Goal: Task Accomplishment & Management: Manage account settings

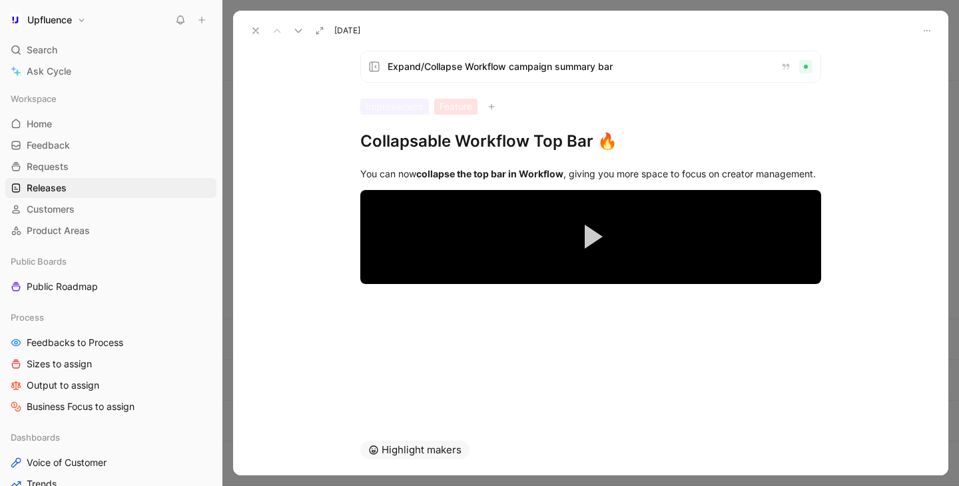
click at [246, 33] on button at bounding box center [255, 30] width 19 height 19
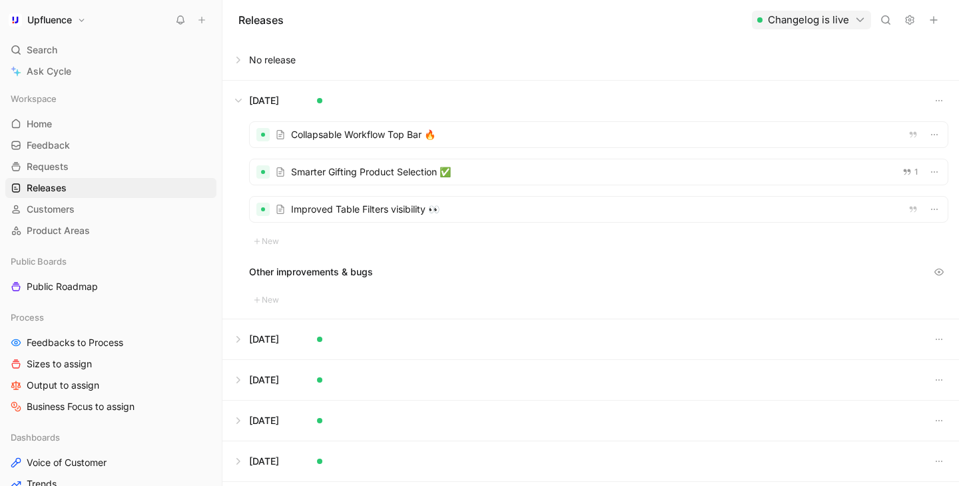
click at [317, 55] on button at bounding box center [590, 60] width 735 height 40
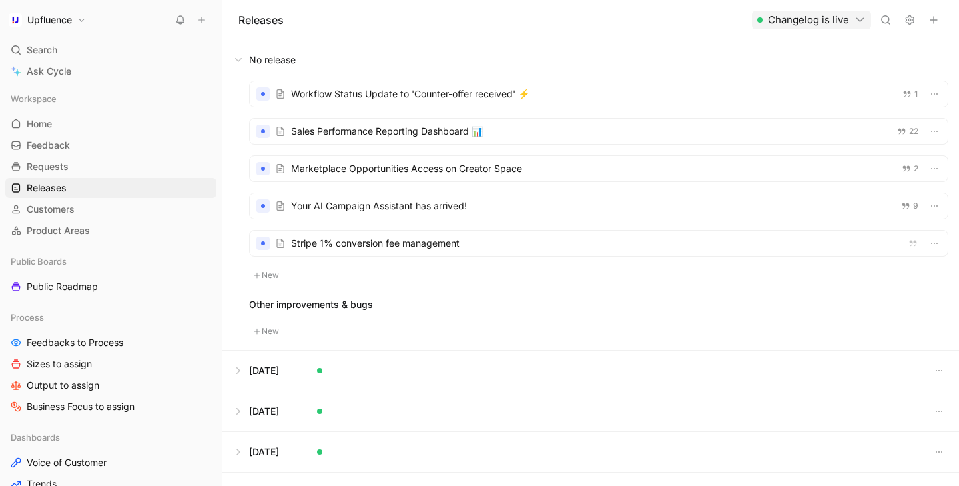
click at [342, 100] on div at bounding box center [599, 93] width 698 height 25
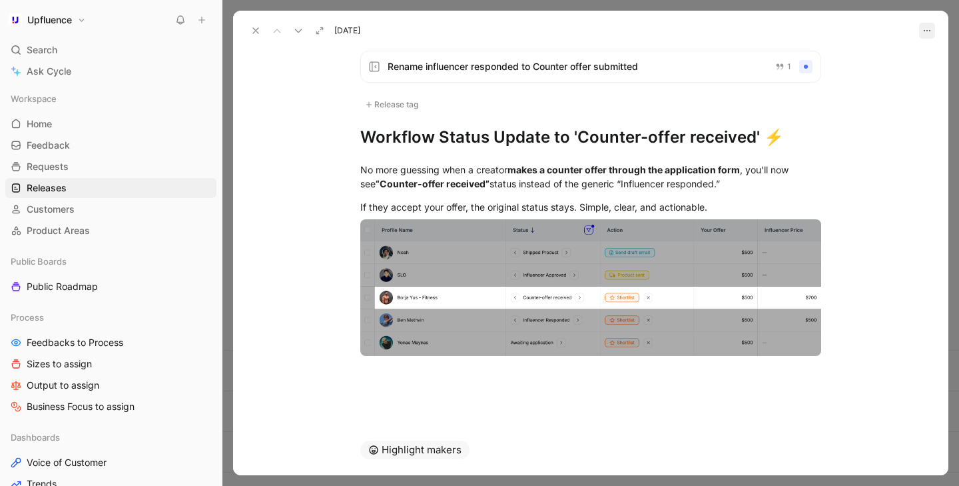
click at [928, 36] on button "button" at bounding box center [927, 31] width 16 height 16
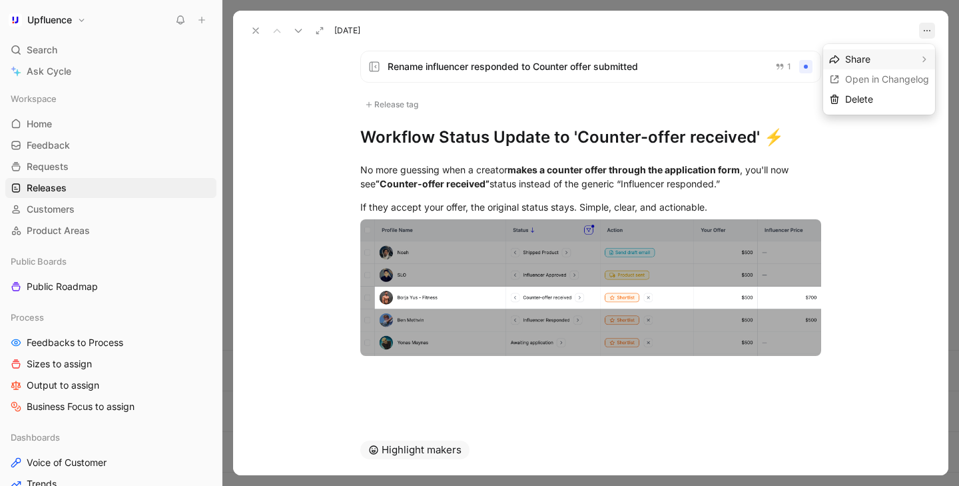
click at [928, 36] on button "button" at bounding box center [927, 31] width 16 height 16
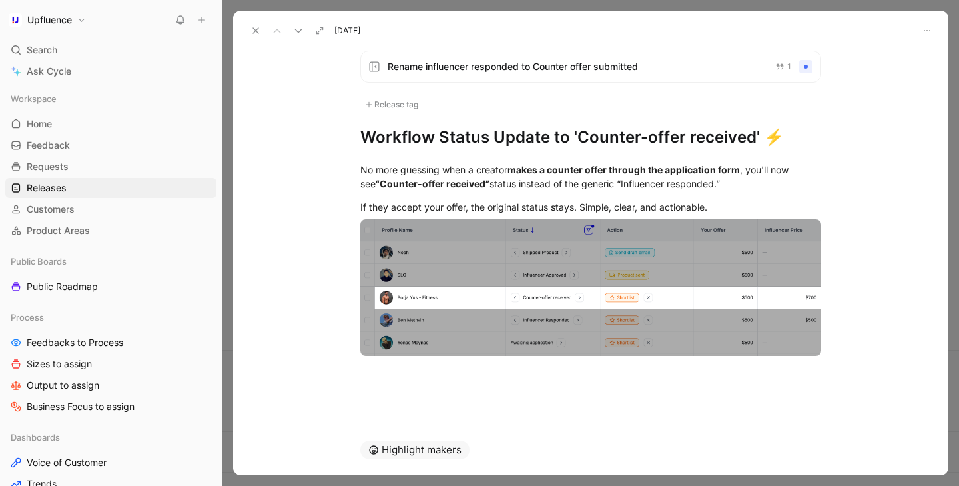
click at [254, 29] on use at bounding box center [255, 30] width 5 height 5
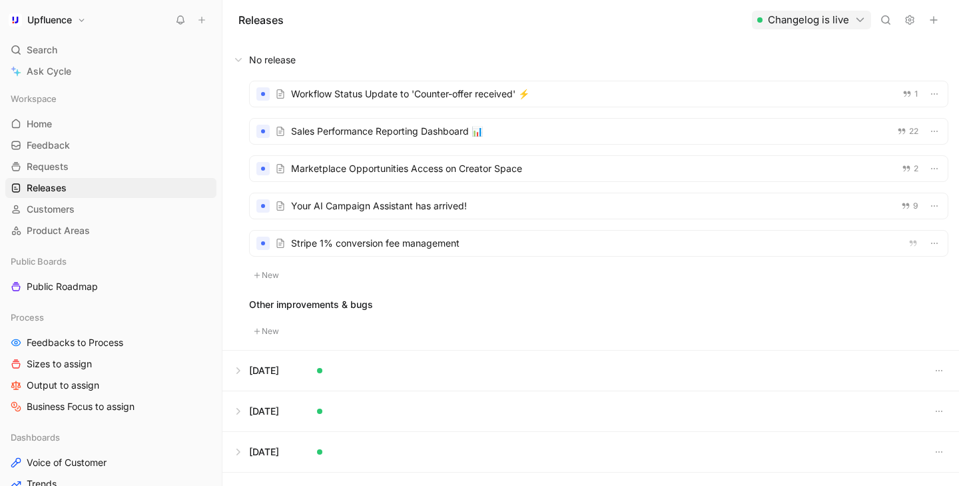
click at [440, 103] on div at bounding box center [599, 93] width 698 height 25
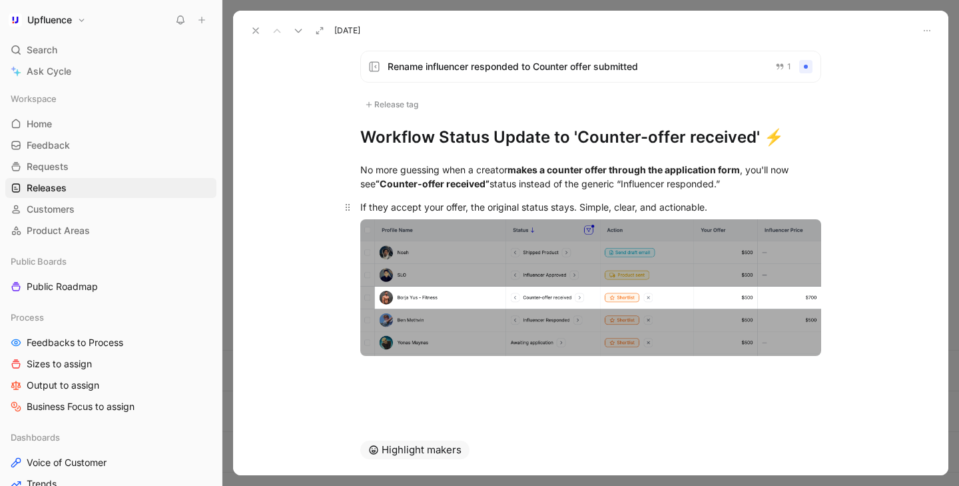
click at [522, 208] on div "If they accept your offer, the original status stays. Simple, clear, and action…" at bounding box center [590, 207] width 461 height 14
click at [608, 186] on div "No more guessing when a creator makes a counter offer through the application f…" at bounding box center [590, 177] width 461 height 28
click at [707, 184] on div "No more guessing when a creator makes a counter offer through the application f…" at bounding box center [590, 177] width 461 height 28
click at [525, 208] on div "If they accept your offer, the original ‘‘ status stays. Simple, clear, and act…" at bounding box center [590, 207] width 461 height 14
click at [659, 186] on div "No more guessing when a creator makes a counter offer through the application f…" at bounding box center [590, 177] width 461 height 28
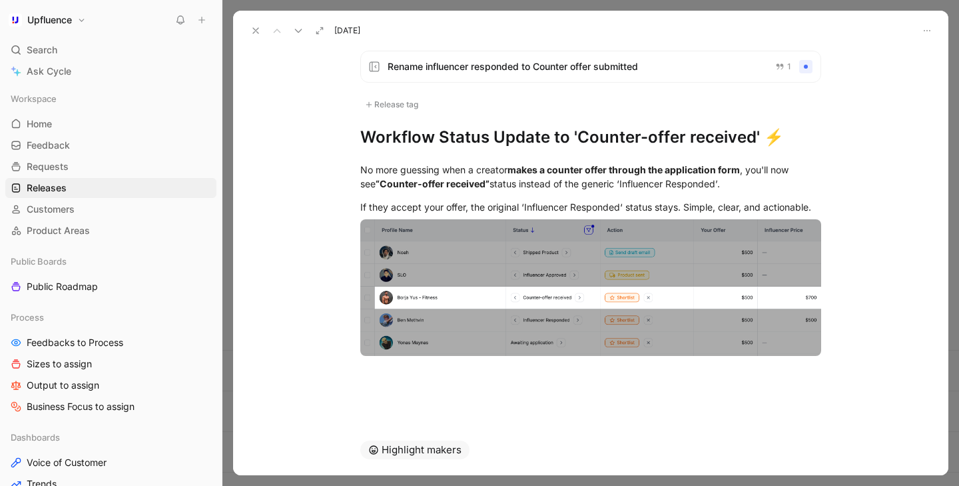
click at [588, 394] on div at bounding box center [590, 398] width 715 height 16
click at [260, 32] on icon at bounding box center [255, 30] width 11 height 11
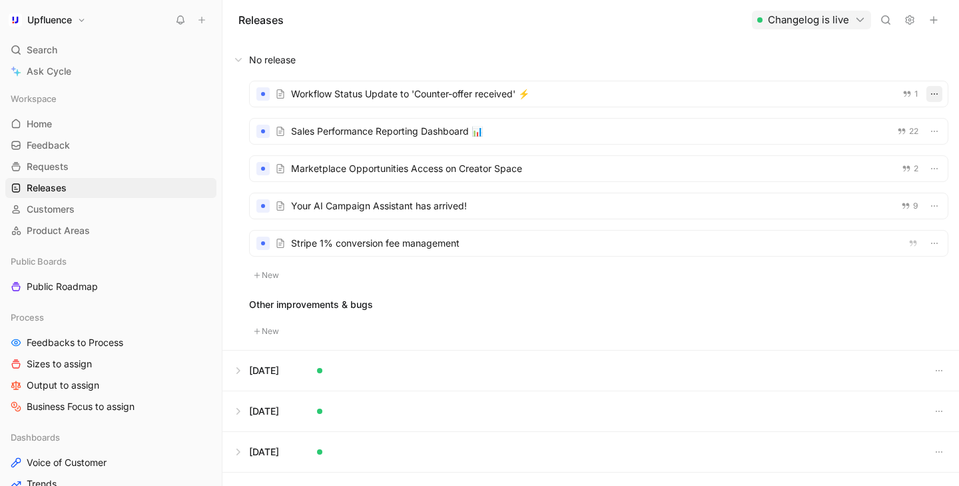
click at [934, 93] on icon "button" at bounding box center [934, 94] width 11 height 11
click at [885, 139] on div "Edit release date" at bounding box center [885, 143] width 73 height 16
click at [933, 95] on icon "button" at bounding box center [934, 94] width 11 height 11
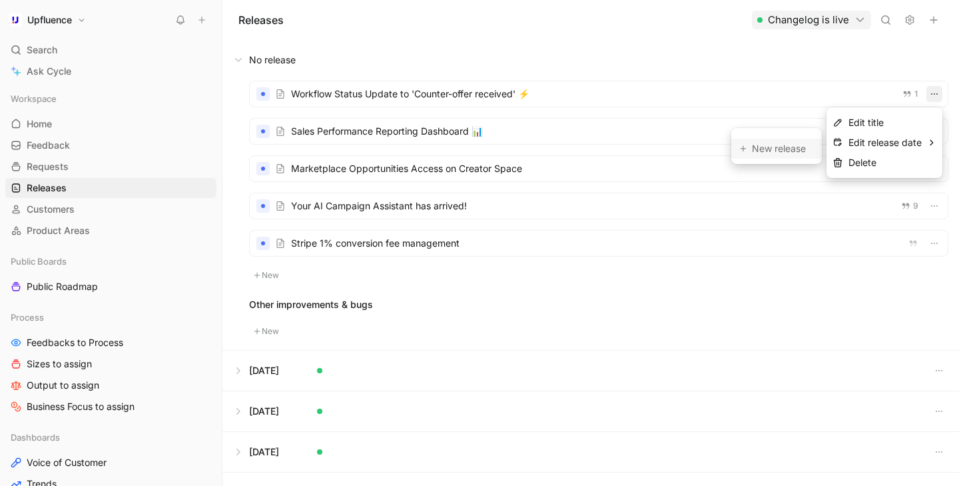
click at [798, 145] on div "New release" at bounding box center [782, 149] width 61 height 16
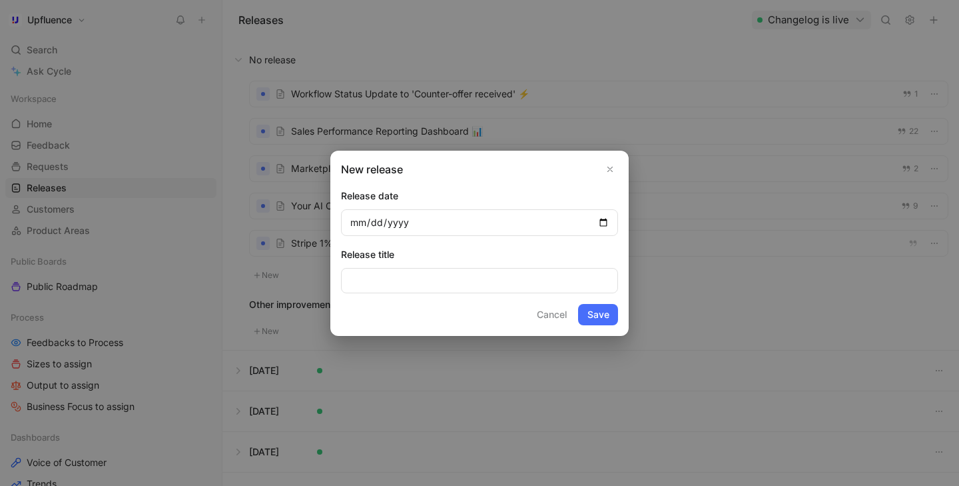
click at [355, 222] on input "date" at bounding box center [479, 222] width 277 height 27
click at [354, 222] on input "date" at bounding box center [479, 222] width 277 height 27
type input "[DATE]"
click at [593, 310] on button "Save" at bounding box center [598, 314] width 40 height 21
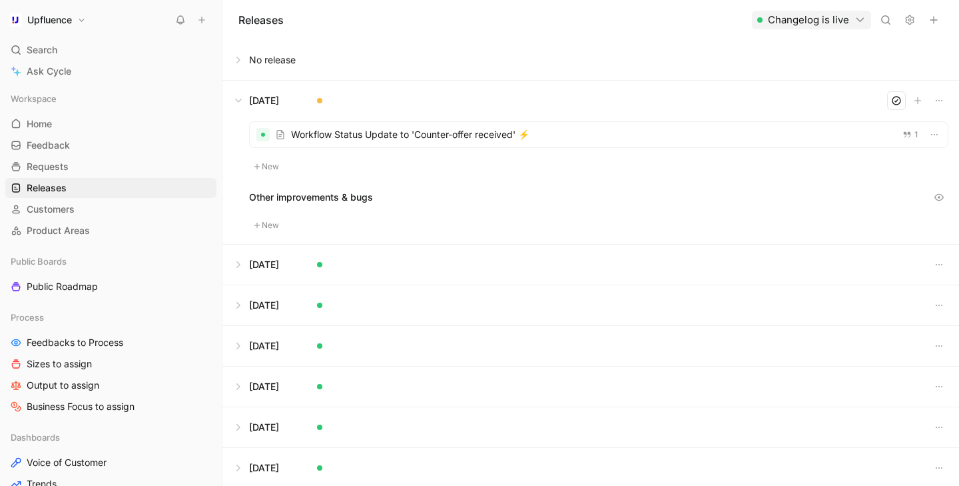
click at [361, 131] on div at bounding box center [599, 134] width 698 height 25
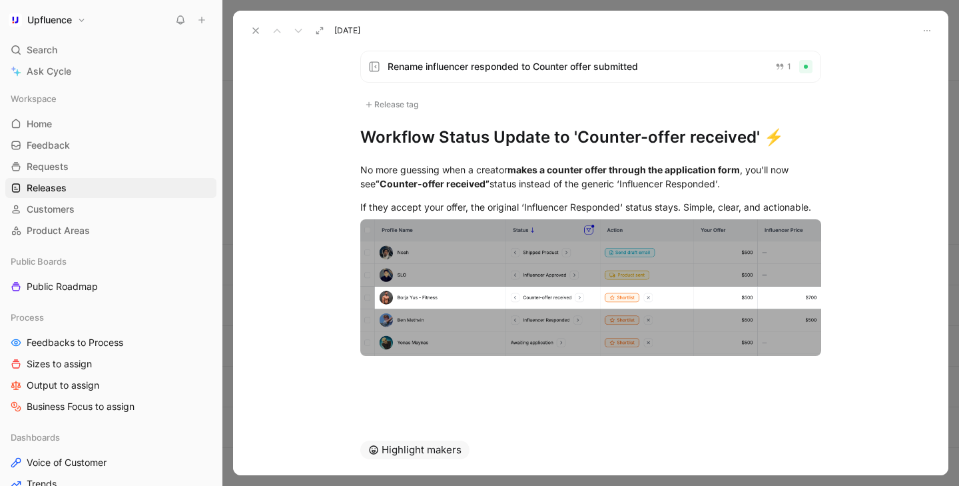
click at [255, 31] on use at bounding box center [255, 30] width 5 height 5
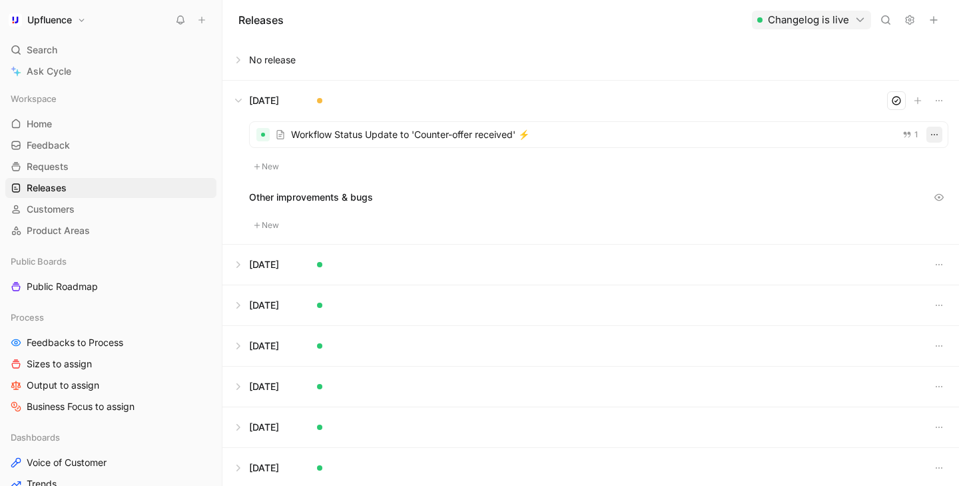
click at [935, 142] on button "button" at bounding box center [934, 135] width 16 height 16
click at [935, 99] on icon "button" at bounding box center [939, 100] width 11 height 11
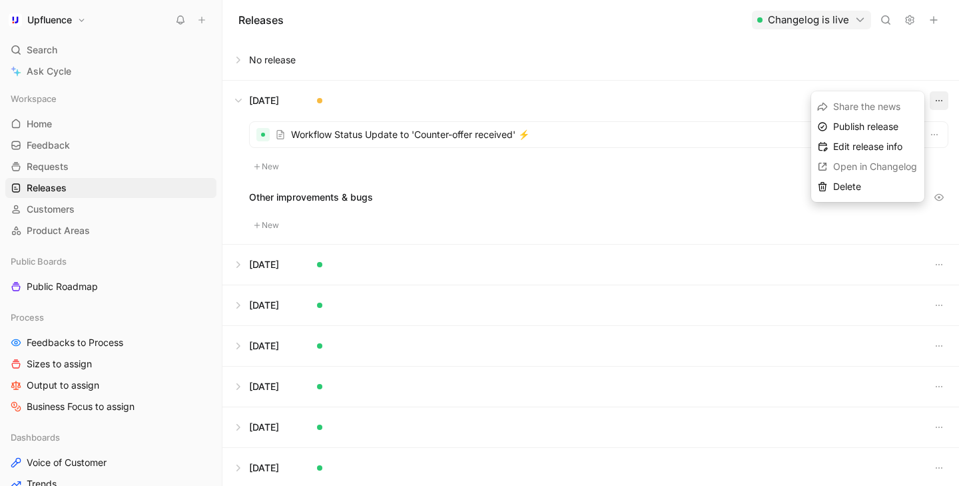
click at [449, 83] on button at bounding box center [590, 101] width 735 height 40
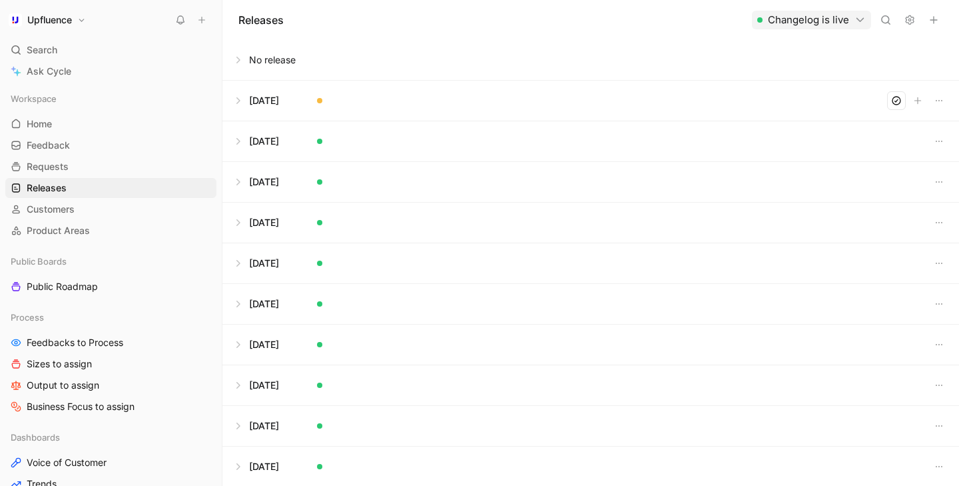
click at [358, 101] on button at bounding box center [590, 101] width 735 height 40
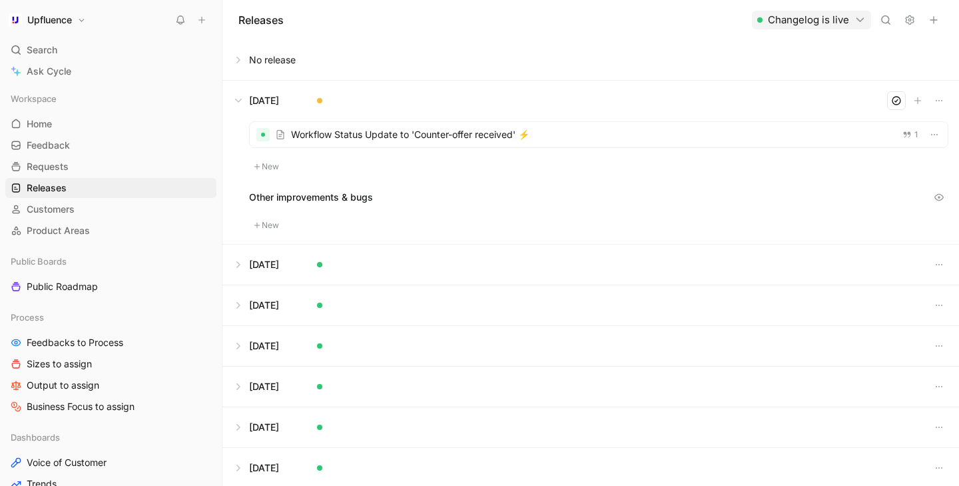
click at [362, 139] on div at bounding box center [599, 134] width 698 height 25
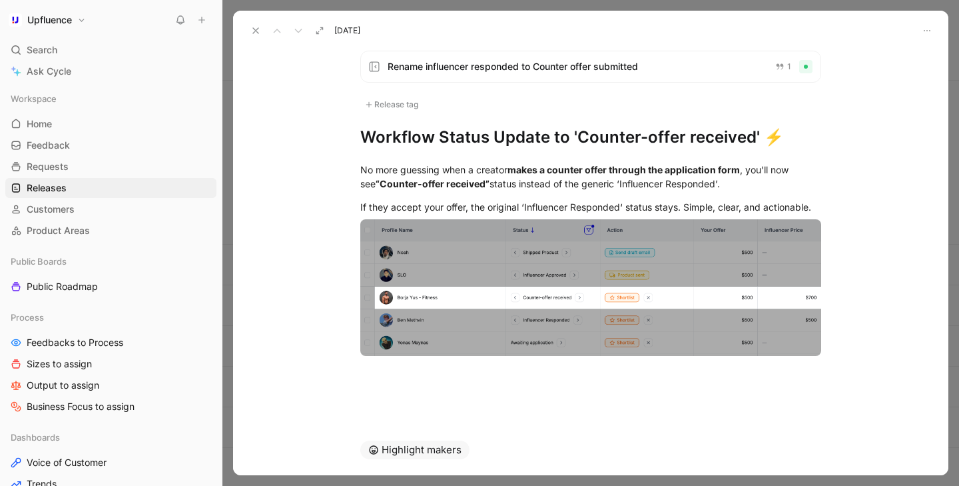
click at [528, 132] on h1 "Workflow Status Update to 'Counter-offer received' ⚡" at bounding box center [590, 137] width 461 height 21
copy h1 "Workflow Status Update to 'Counter-offer received' ⚡"
click at [258, 29] on icon at bounding box center [255, 30] width 11 height 11
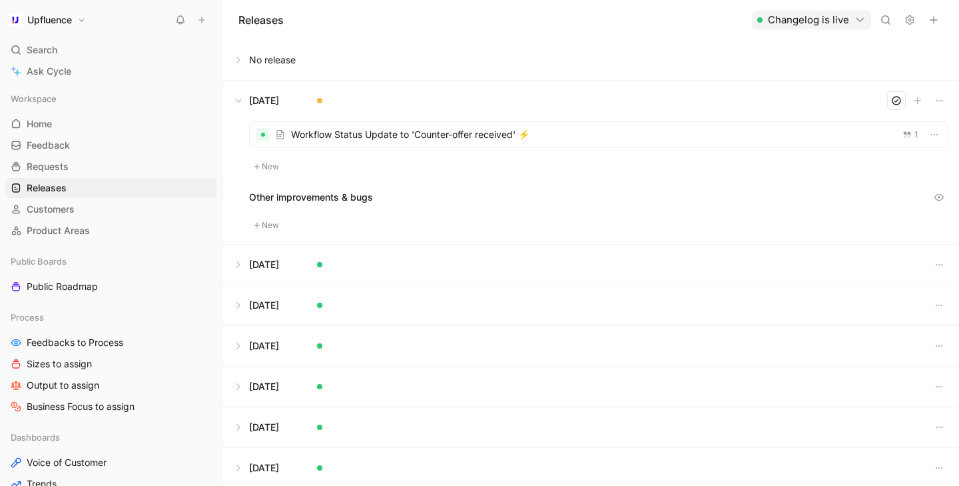
click at [245, 101] on button at bounding box center [590, 101] width 735 height 40
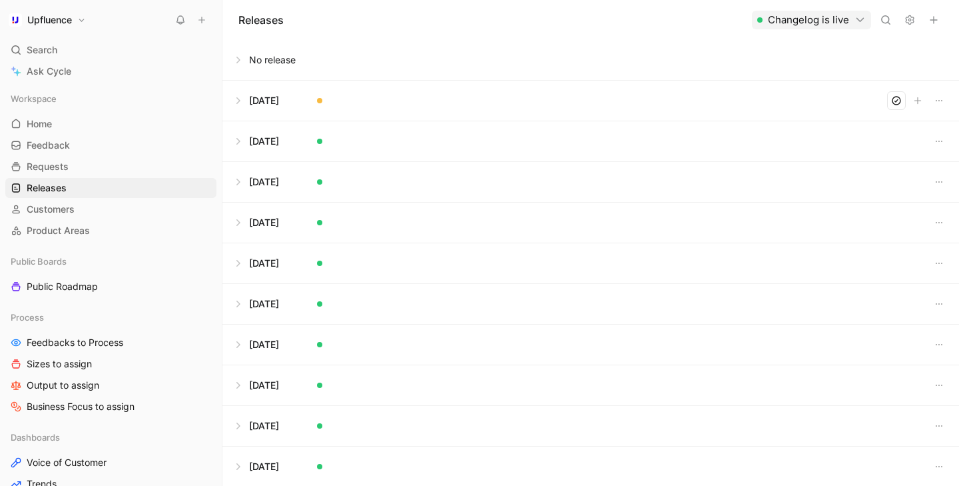
click at [355, 100] on button at bounding box center [590, 101] width 735 height 40
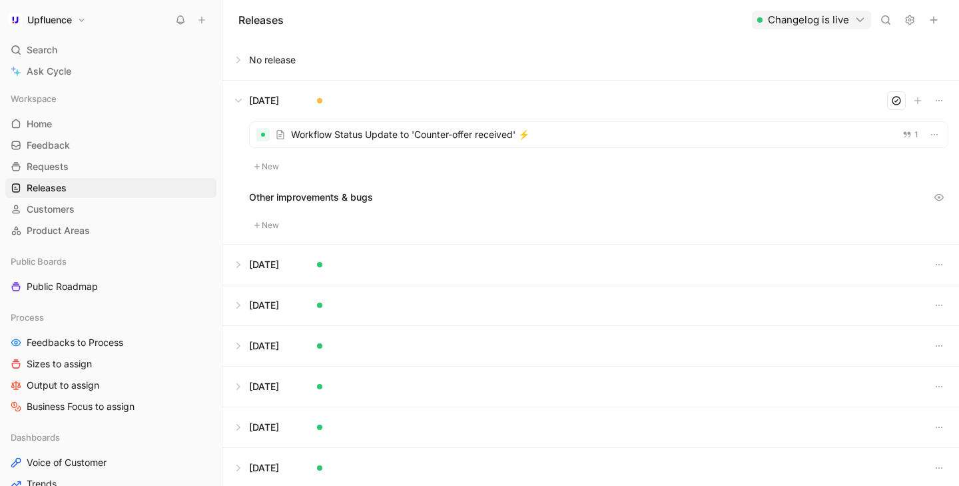
click at [243, 98] on button at bounding box center [590, 101] width 735 height 40
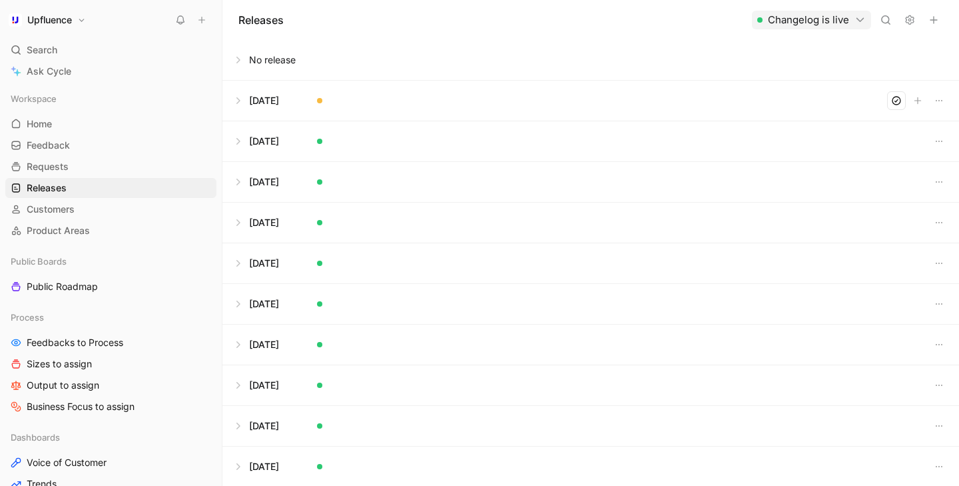
click at [333, 102] on button at bounding box center [590, 101] width 735 height 40
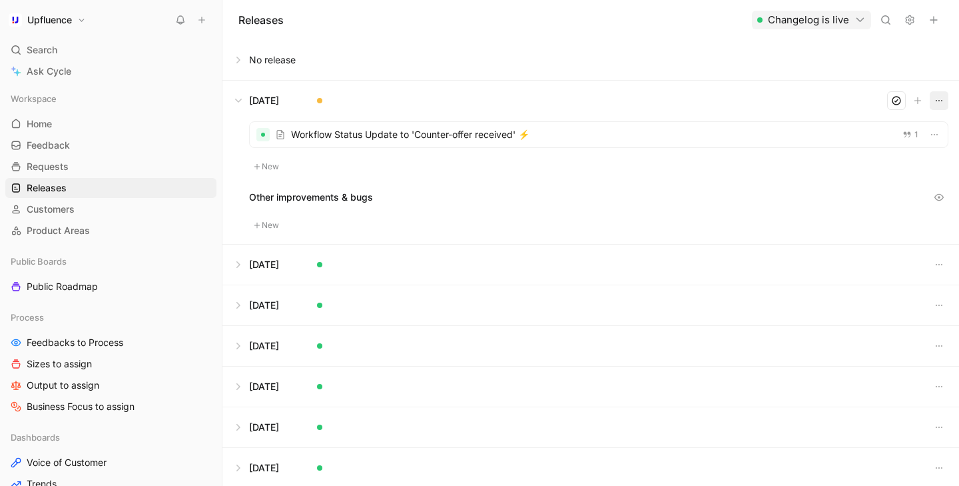
click at [944, 99] on icon "button" at bounding box center [939, 100] width 11 height 11
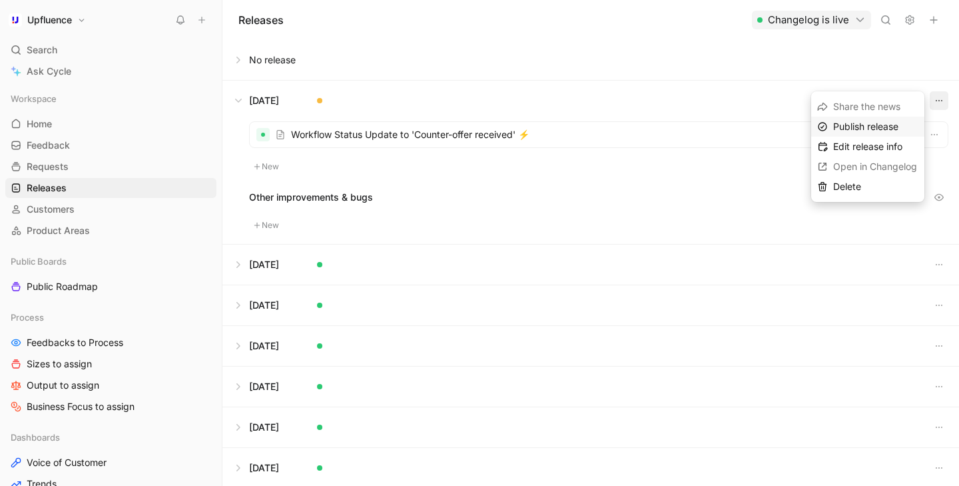
click at [884, 124] on span "Publish release" at bounding box center [865, 126] width 65 height 11
click at [855, 185] on span "Open in Changelog" at bounding box center [875, 186] width 84 height 11
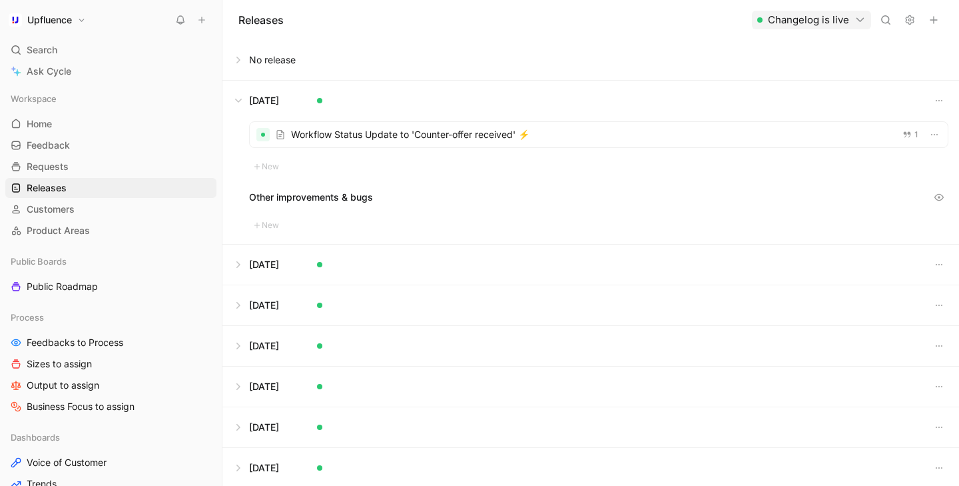
click at [438, 128] on div at bounding box center [599, 134] width 698 height 25
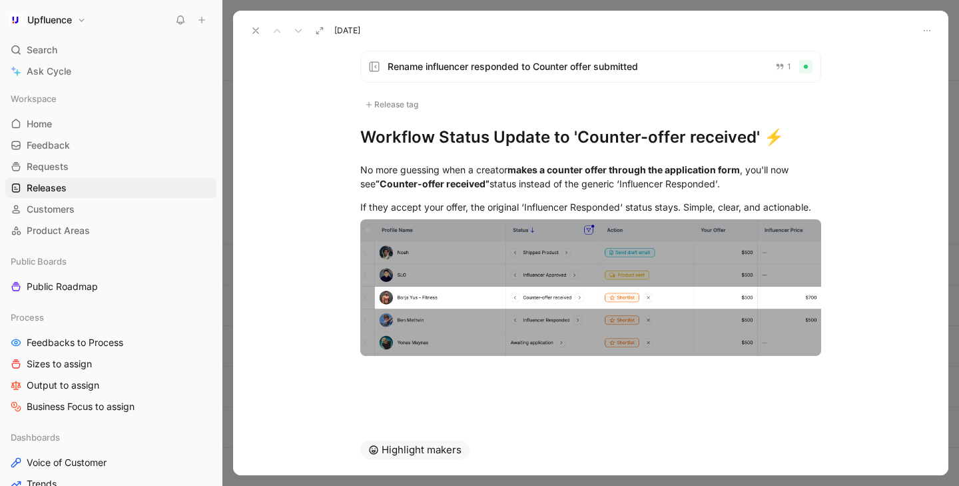
click at [402, 97] on div "Release tag" at bounding box center [391, 105] width 63 height 16
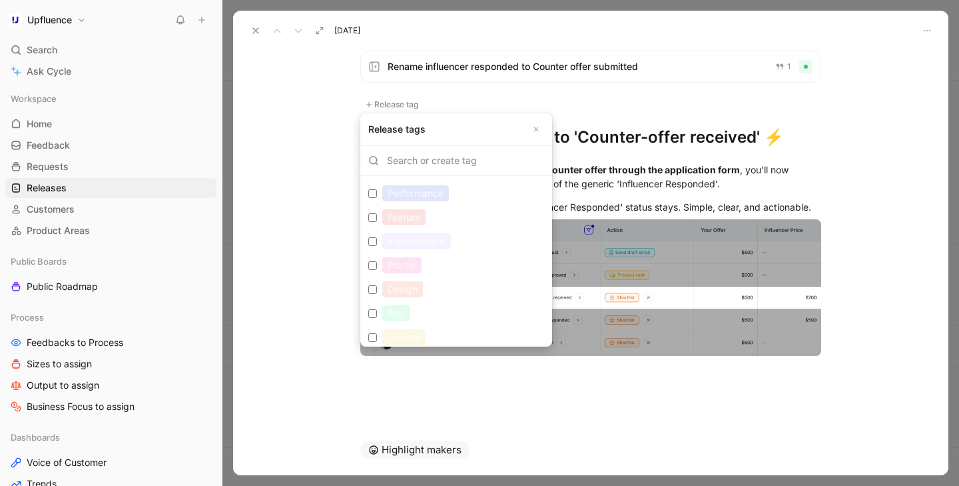
click at [418, 217] on div "Feature" at bounding box center [403, 217] width 43 height 16
click at [377, 217] on input "Feature Edit" at bounding box center [372, 217] width 9 height 9
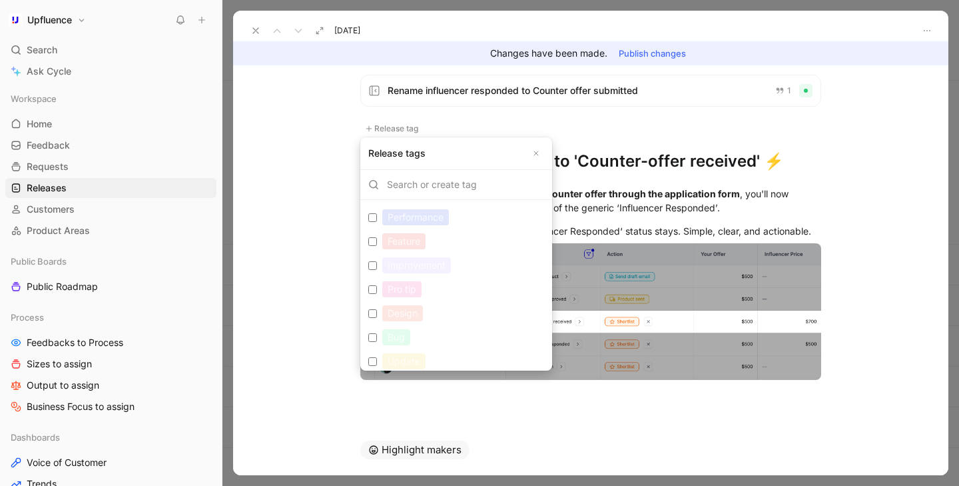
checkbox input "true"
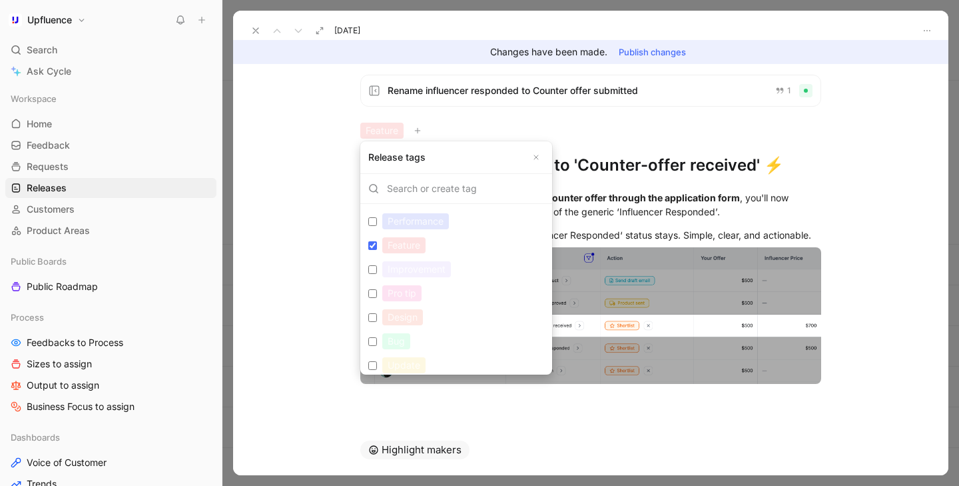
click at [412, 267] on div "Improvement" at bounding box center [416, 269] width 69 height 16
click at [377, 267] on input "Improvement Edit" at bounding box center [372, 269] width 9 height 9
checkbox input "true"
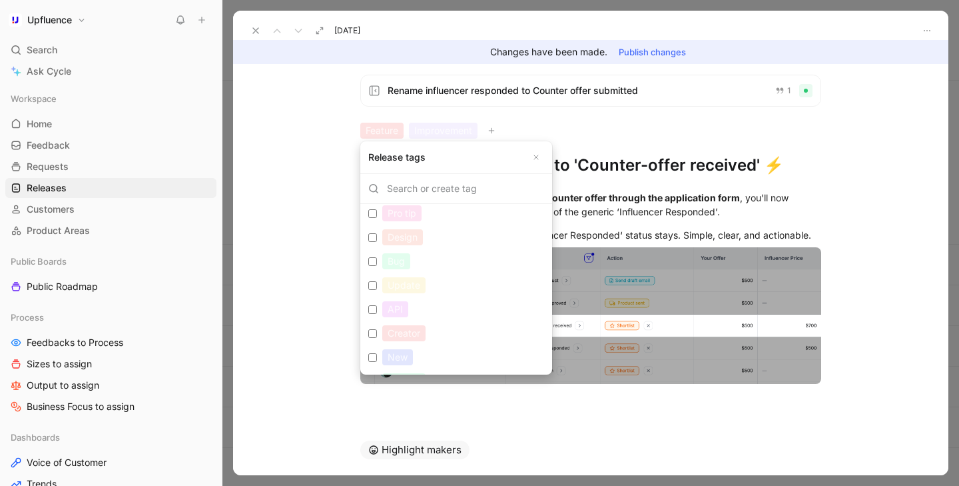
scroll to position [104, 0]
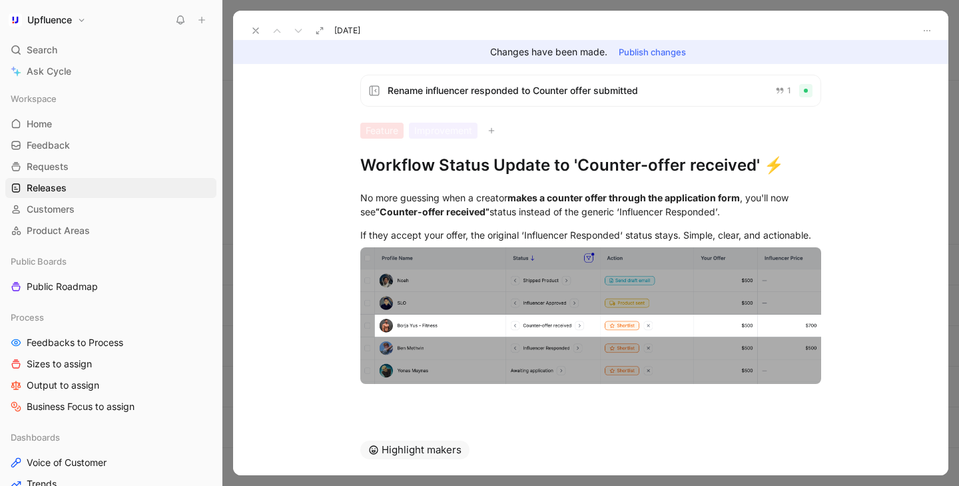
click at [651, 54] on button "Publish changes" at bounding box center [652, 52] width 79 height 19
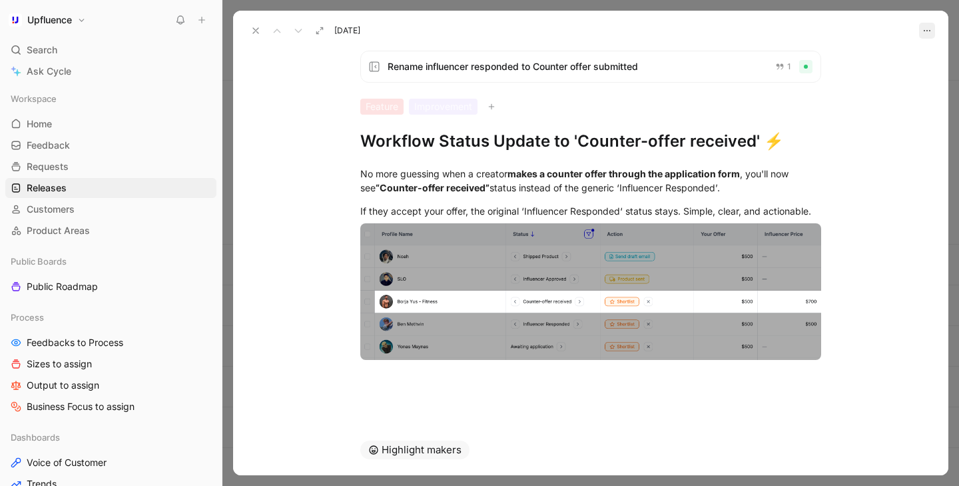
click at [930, 33] on icon "button" at bounding box center [927, 30] width 11 height 11
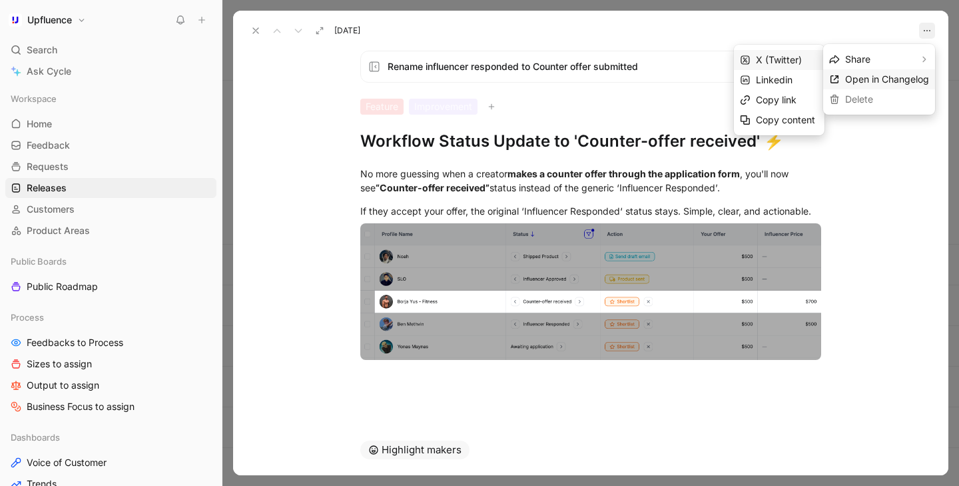
click at [887, 78] on span "Open in Changelog" at bounding box center [887, 78] width 84 height 11
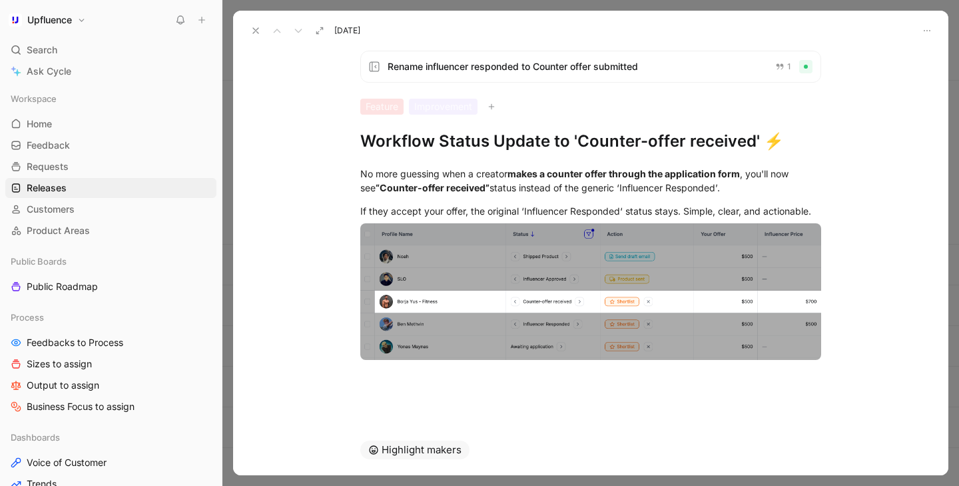
click at [256, 35] on icon at bounding box center [255, 30] width 11 height 11
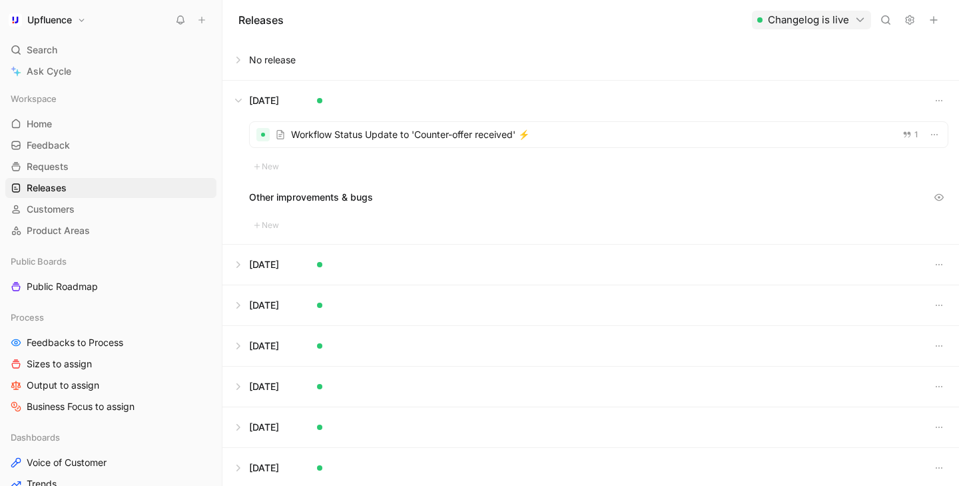
click at [244, 102] on button at bounding box center [590, 101] width 735 height 40
